Goal: Task Accomplishment & Management: Complete application form

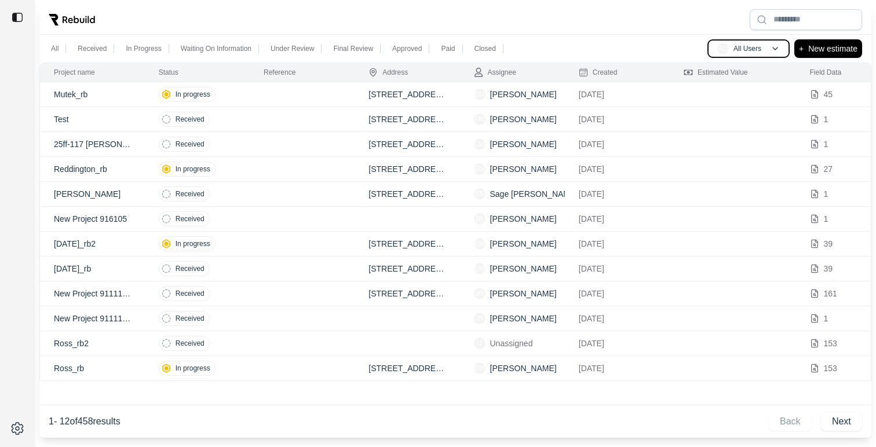
click at [759, 49] on p "All Users" at bounding box center [747, 48] width 28 height 9
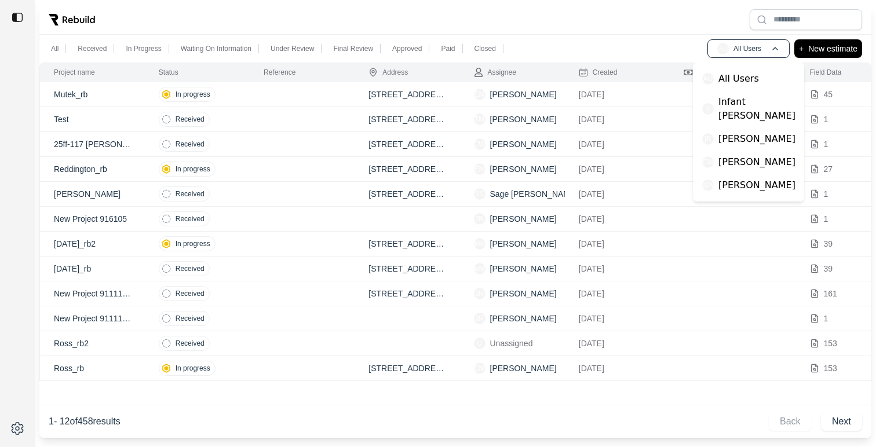
click at [685, 16] on div at bounding box center [455, 20] width 832 height 30
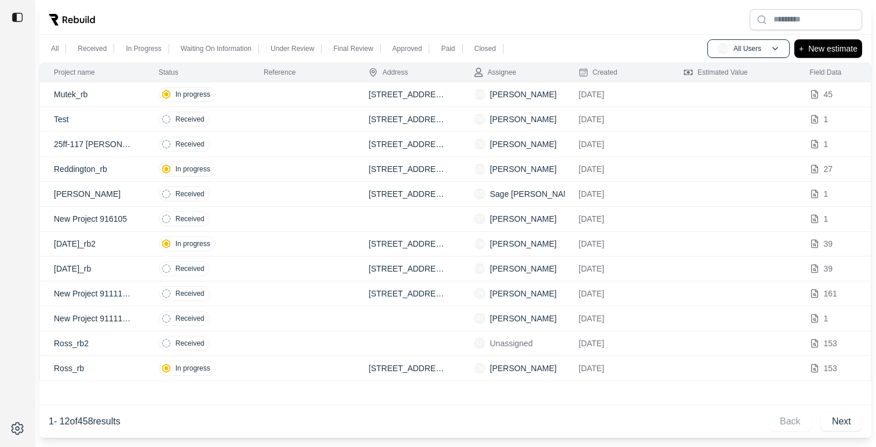
click at [827, 49] on p "New estimate" at bounding box center [832, 49] width 49 height 14
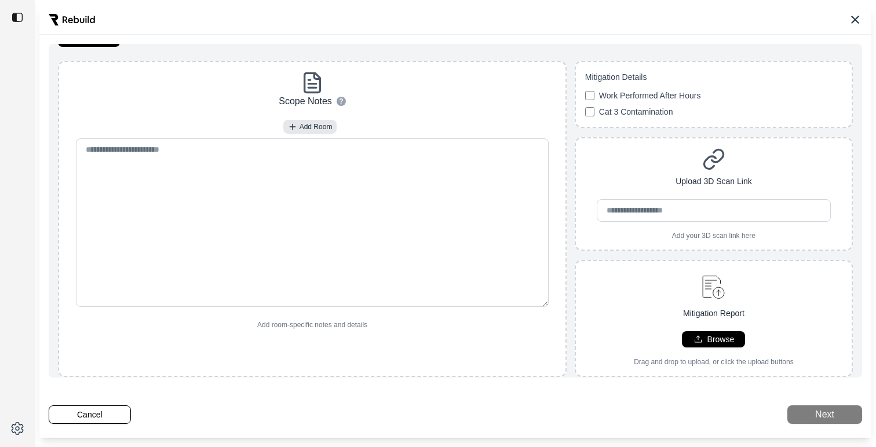
scroll to position [30, 0]
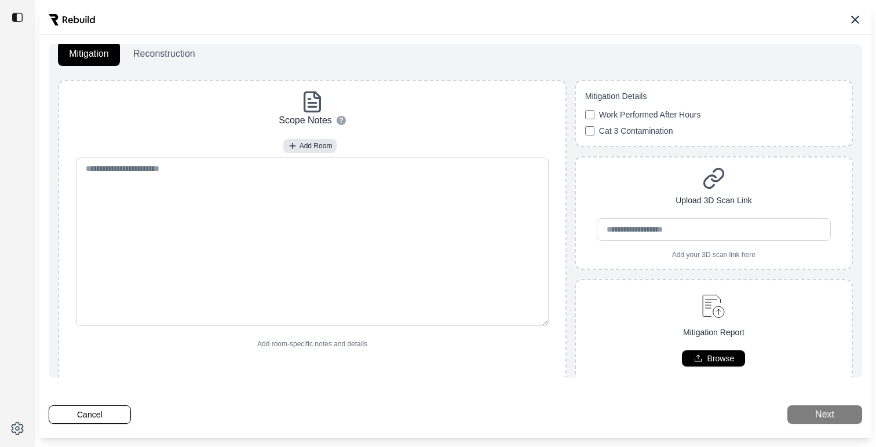
click at [177, 60] on button "Reconstruction" at bounding box center [164, 54] width 84 height 24
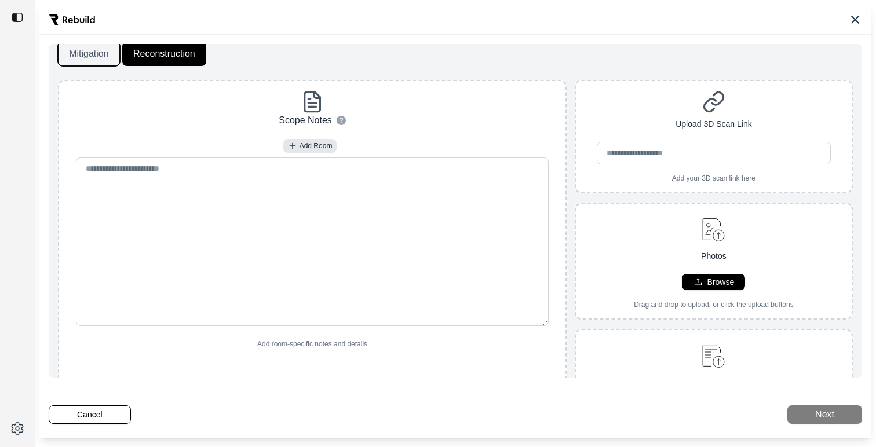
click at [100, 60] on button "Mitigation" at bounding box center [89, 54] width 62 height 24
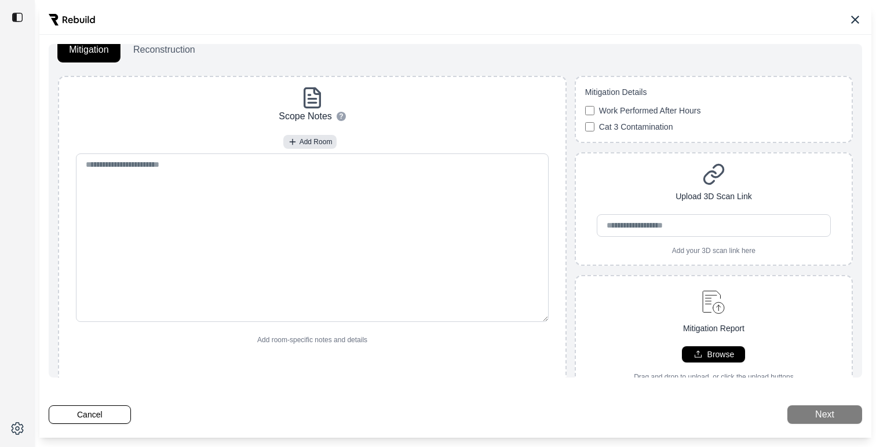
scroll to position [17, 0]
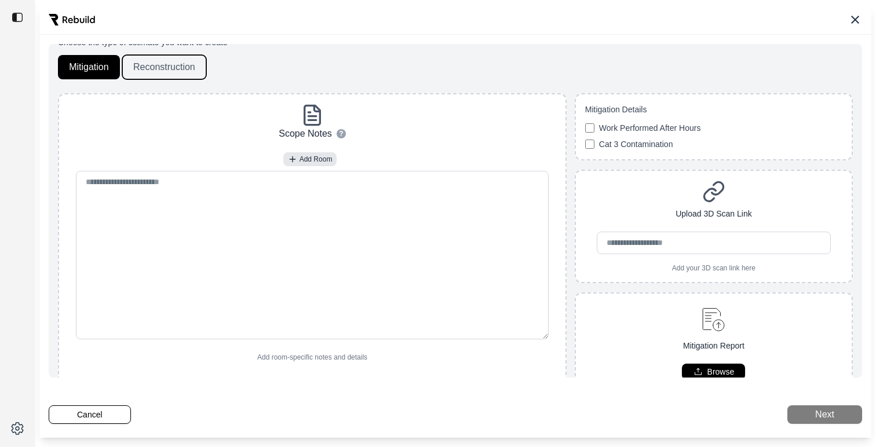
click at [189, 63] on button "Reconstruction" at bounding box center [164, 67] width 84 height 24
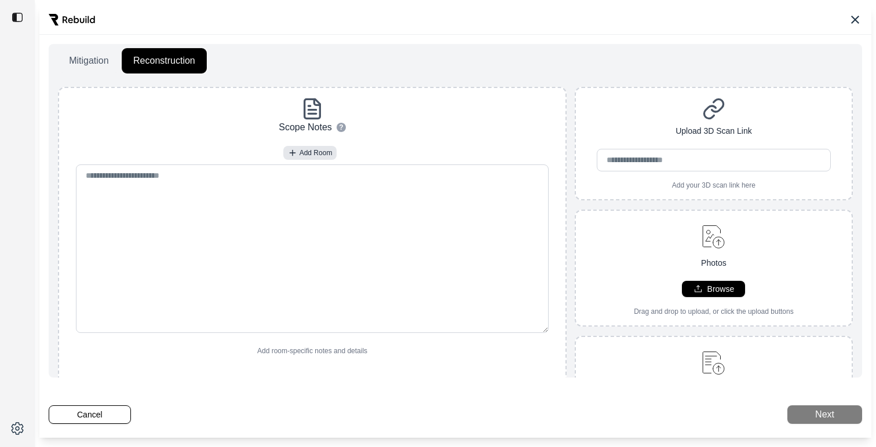
scroll to position [0, 0]
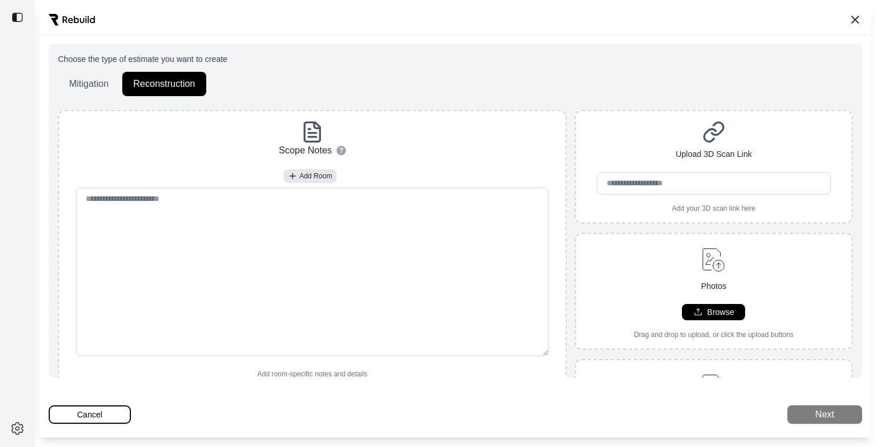
click at [93, 412] on button "Cancel" at bounding box center [90, 414] width 82 height 19
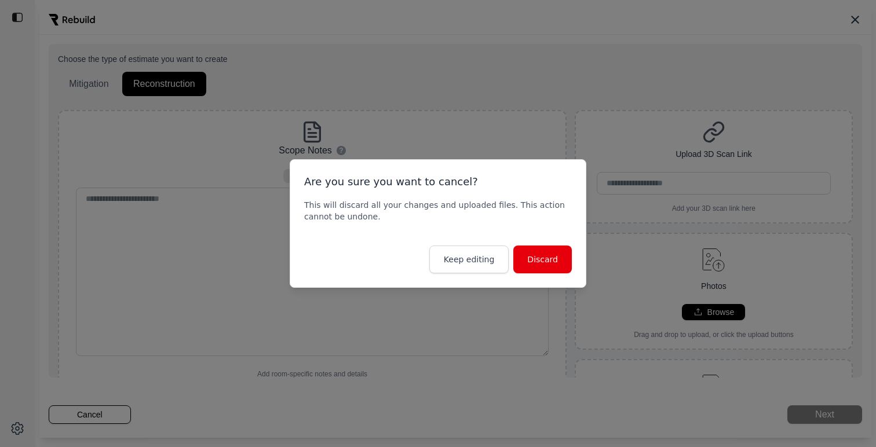
click at [542, 254] on button "Discard" at bounding box center [542, 260] width 59 height 28
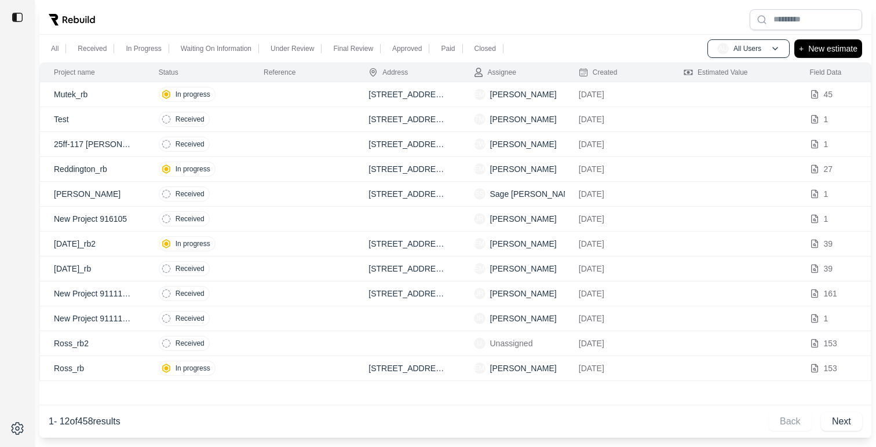
click at [237, 120] on td "Received" at bounding box center [197, 119] width 105 height 25
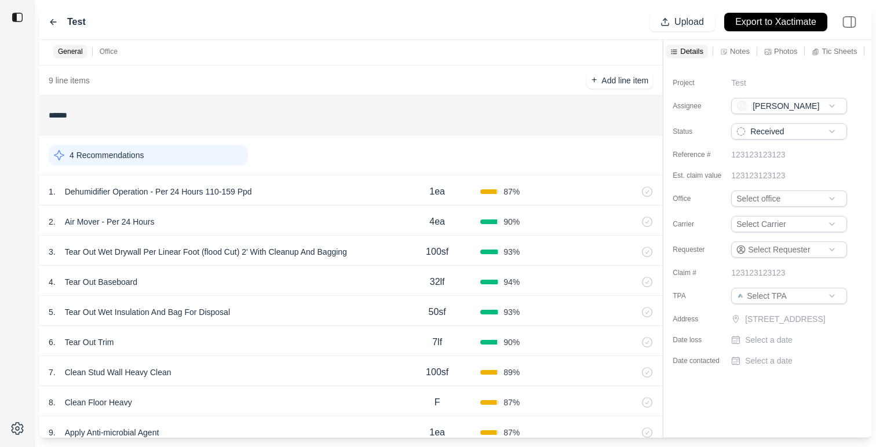
scroll to position [356, 0]
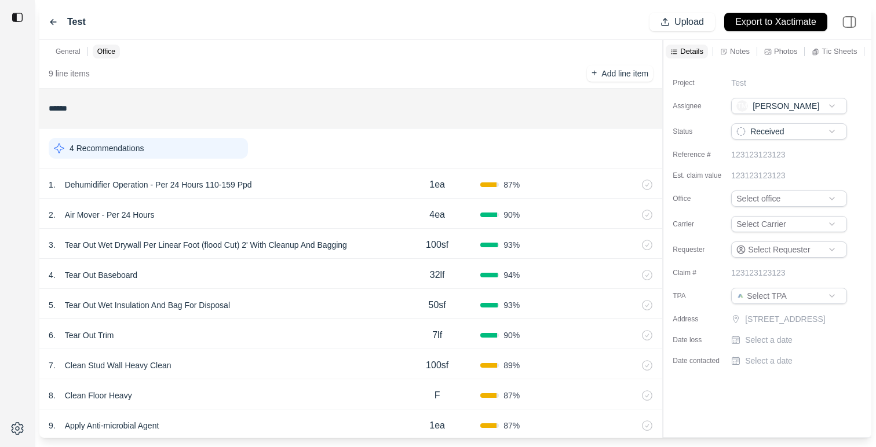
click at [221, 149] on div "4 Recommendations" at bounding box center [148, 148] width 199 height 21
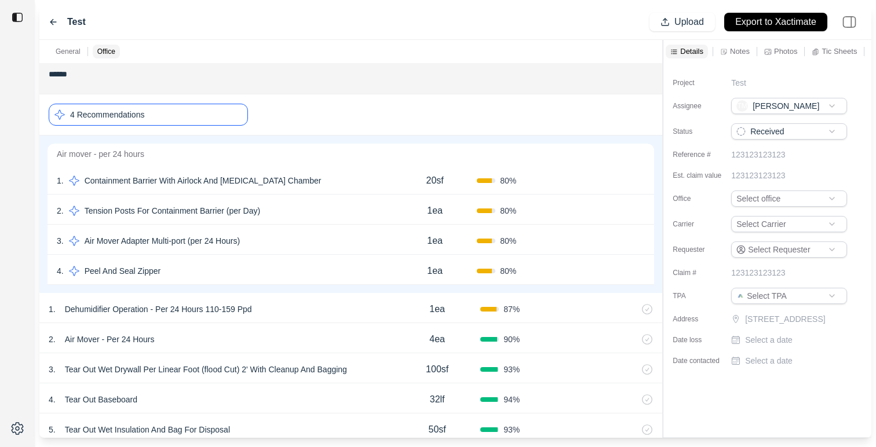
scroll to position [350, 0]
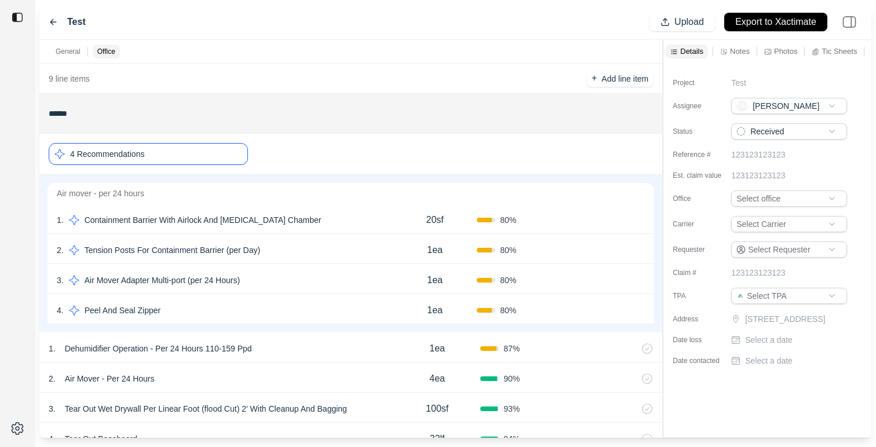
click at [207, 159] on div "4 Recommendations" at bounding box center [148, 154] width 199 height 22
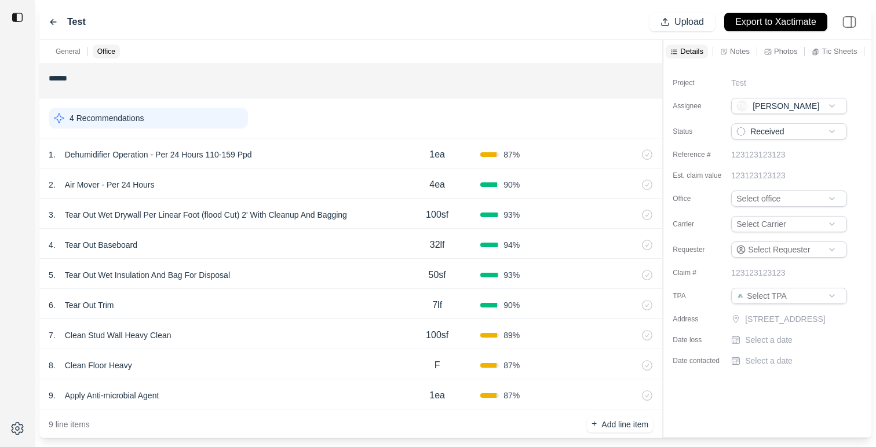
scroll to position [386, 0]
click at [789, 224] on html "Test Upload Export to Xactimate General Office ******* 1 Recommendation 1 . Eme…" at bounding box center [438, 223] width 876 height 447
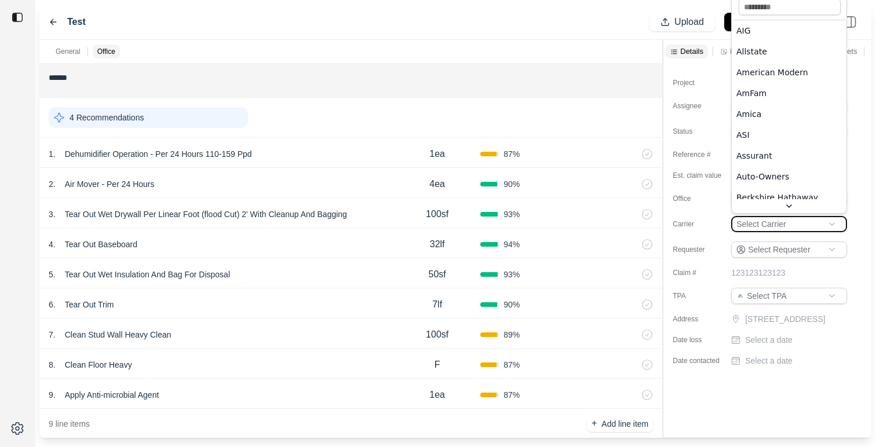
click at [755, 299] on html "Test Upload Export to Xactimate General Office ******* 1 Recommendation 1 . Eme…" at bounding box center [438, 223] width 876 height 447
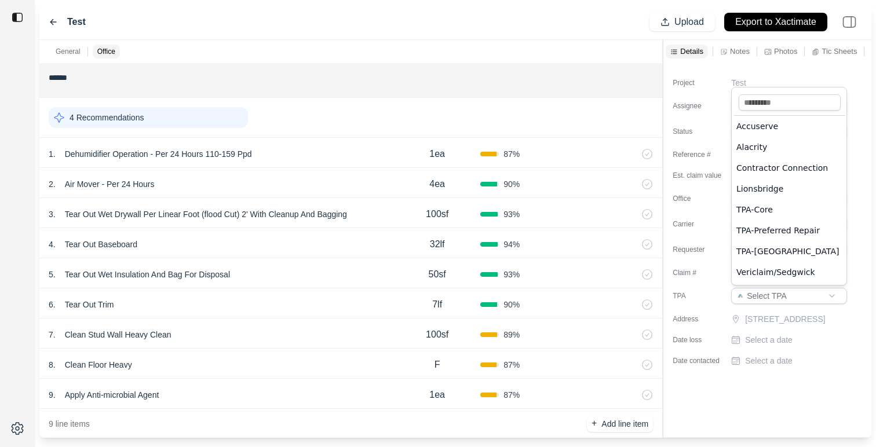
click at [755, 299] on html "Test Upload Export to Xactimate General Office ******* 1 Recommendation 1 . Eme…" at bounding box center [438, 223] width 876 height 447
click at [700, 297] on html "Test Upload Export to Xactimate General Office ******* 1 Recommendation 1 . Eme…" at bounding box center [438, 223] width 876 height 447
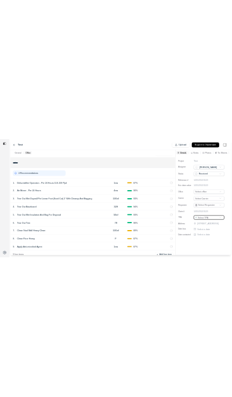
scroll to position [378, 0]
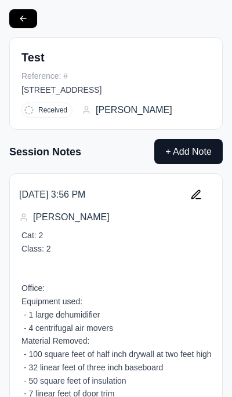
click at [25, 20] on button at bounding box center [23, 18] width 28 height 19
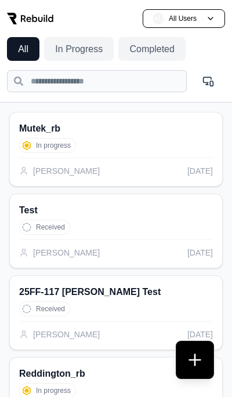
click at [195, 363] on button at bounding box center [194, 359] width 37 height 37
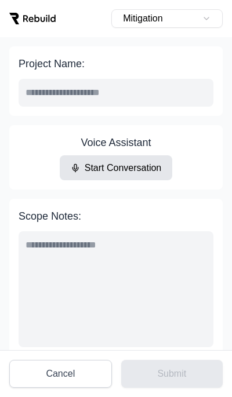
click at [206, 23] on button "Mitigation" at bounding box center [166, 18] width 111 height 19
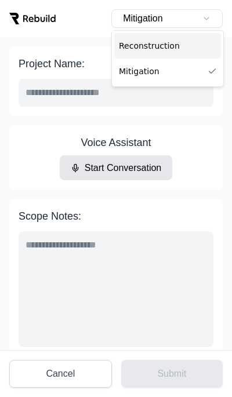
click at [147, 46] on span "Reconstruction" at bounding box center [149, 46] width 61 height 12
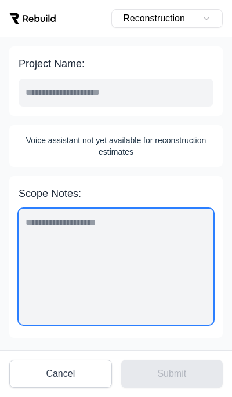
click at [123, 224] on textarea "Scope Notes:" at bounding box center [116, 267] width 195 height 116
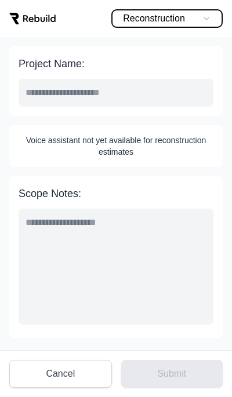
click at [159, 17] on button "Reconstruction" at bounding box center [166, 18] width 111 height 19
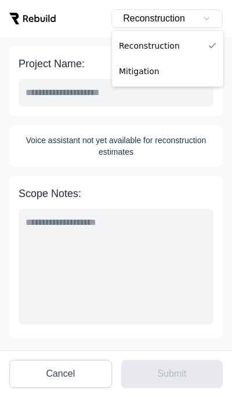
click at [168, 71] on div "Mitigation" at bounding box center [167, 71] width 107 height 25
